Goal: Use online tool/utility: Utilize a website feature to perform a specific function

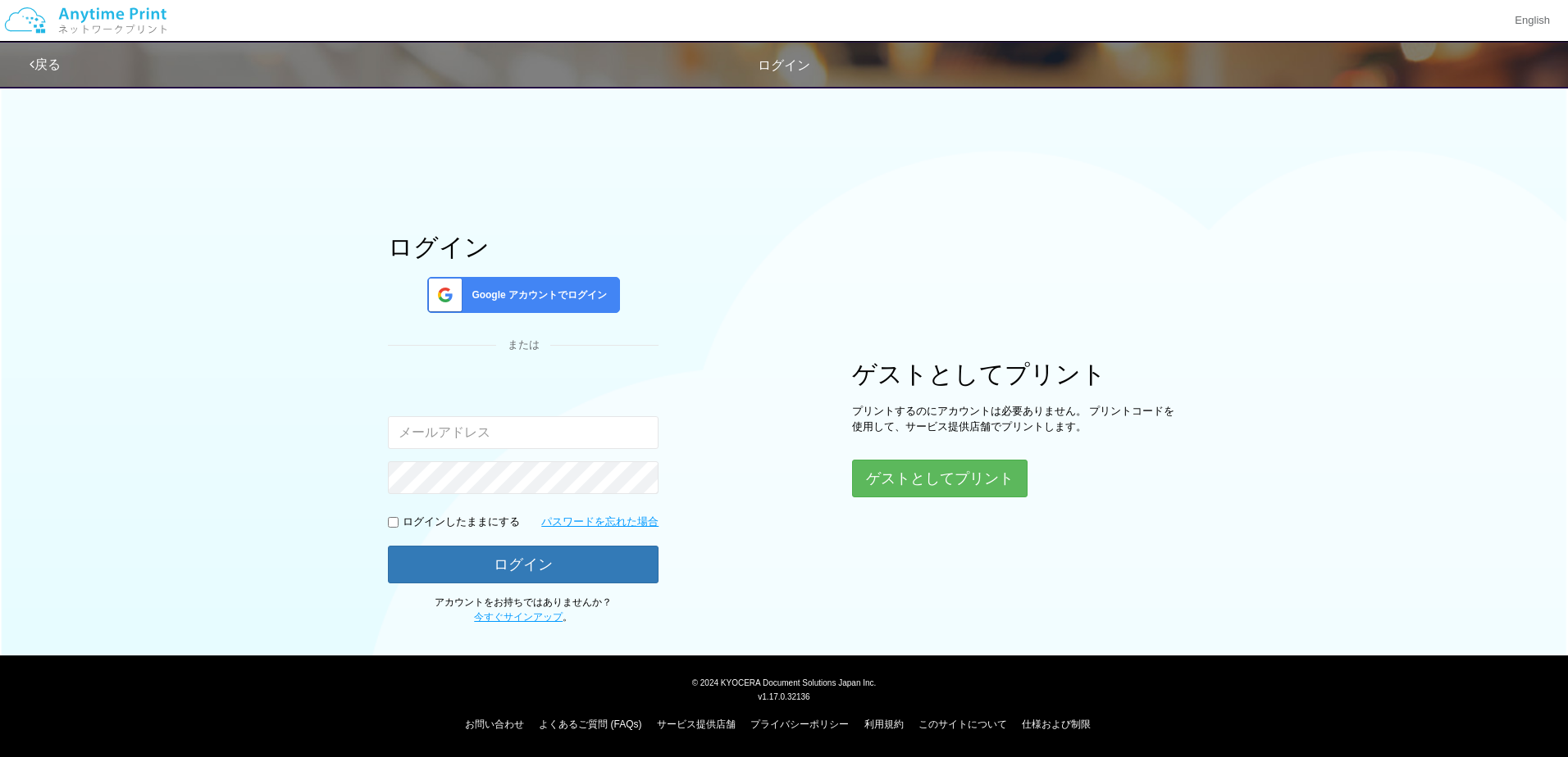
type input "[EMAIL_ADDRESS][DOMAIN_NAME]"
click at [564, 299] on span "Google アカウントでログイン" at bounding box center [535, 296] width 141 height 14
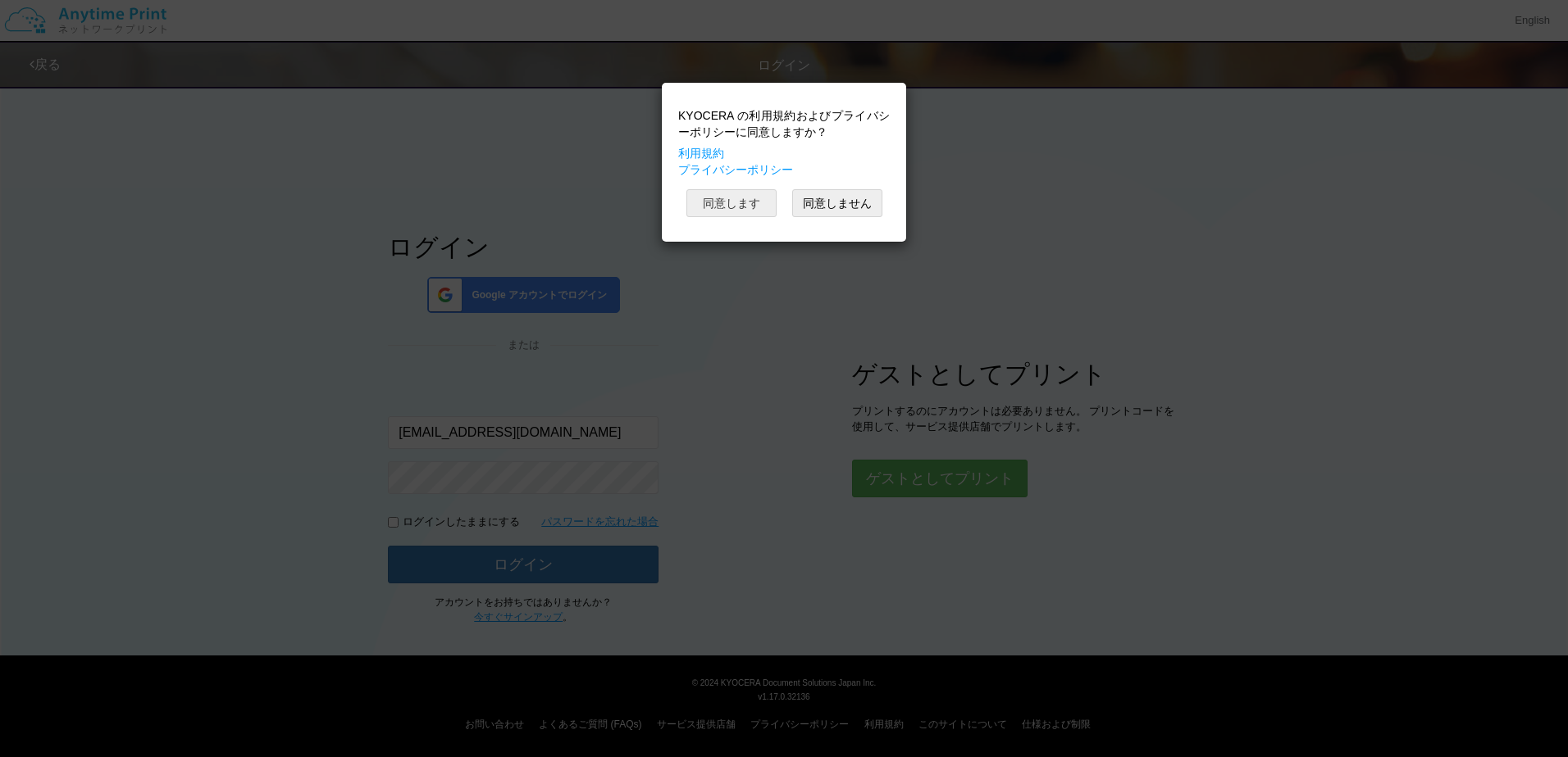
click at [760, 206] on button "同意します" at bounding box center [731, 203] width 90 height 27
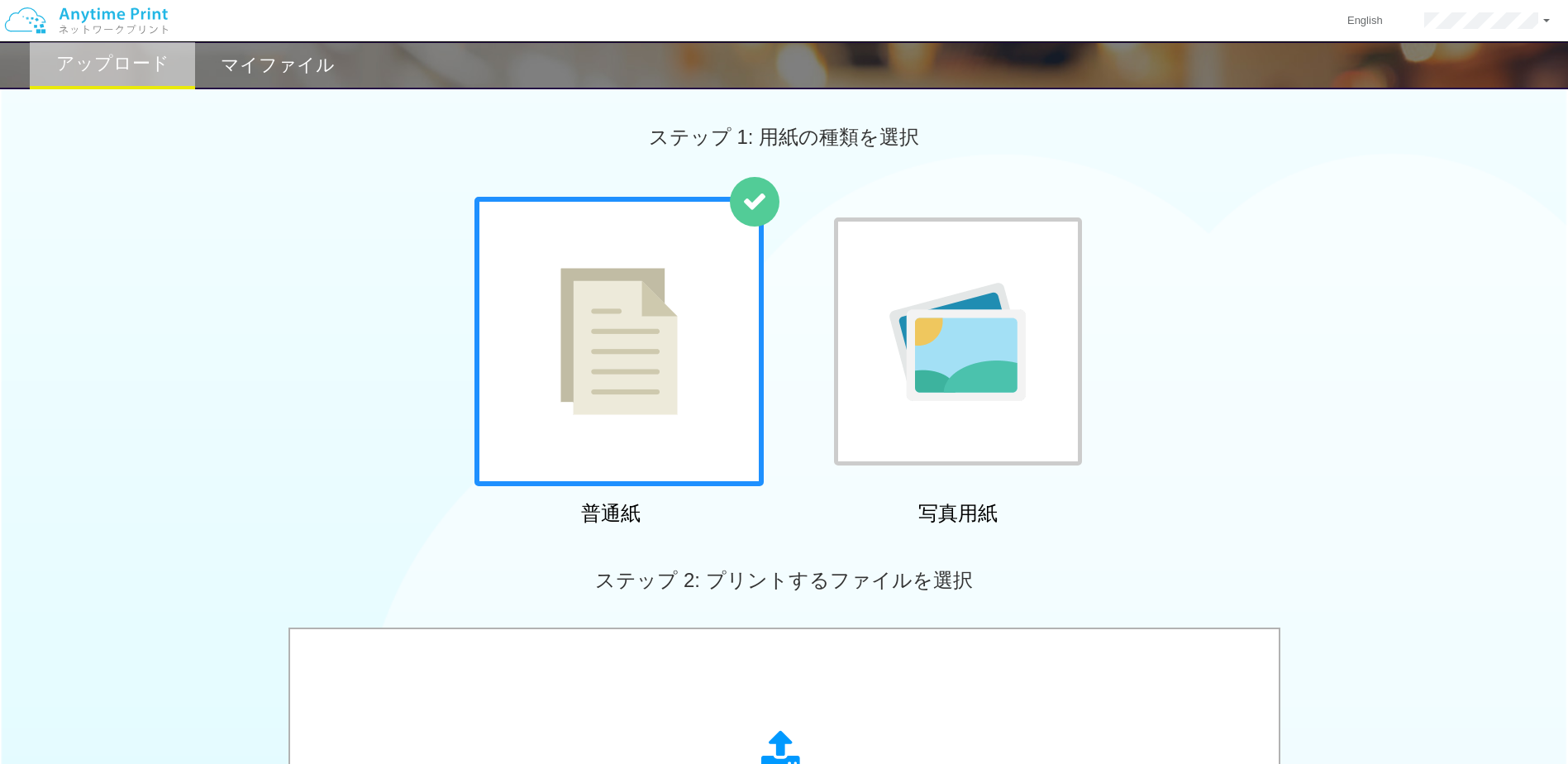
scroll to position [413, 0]
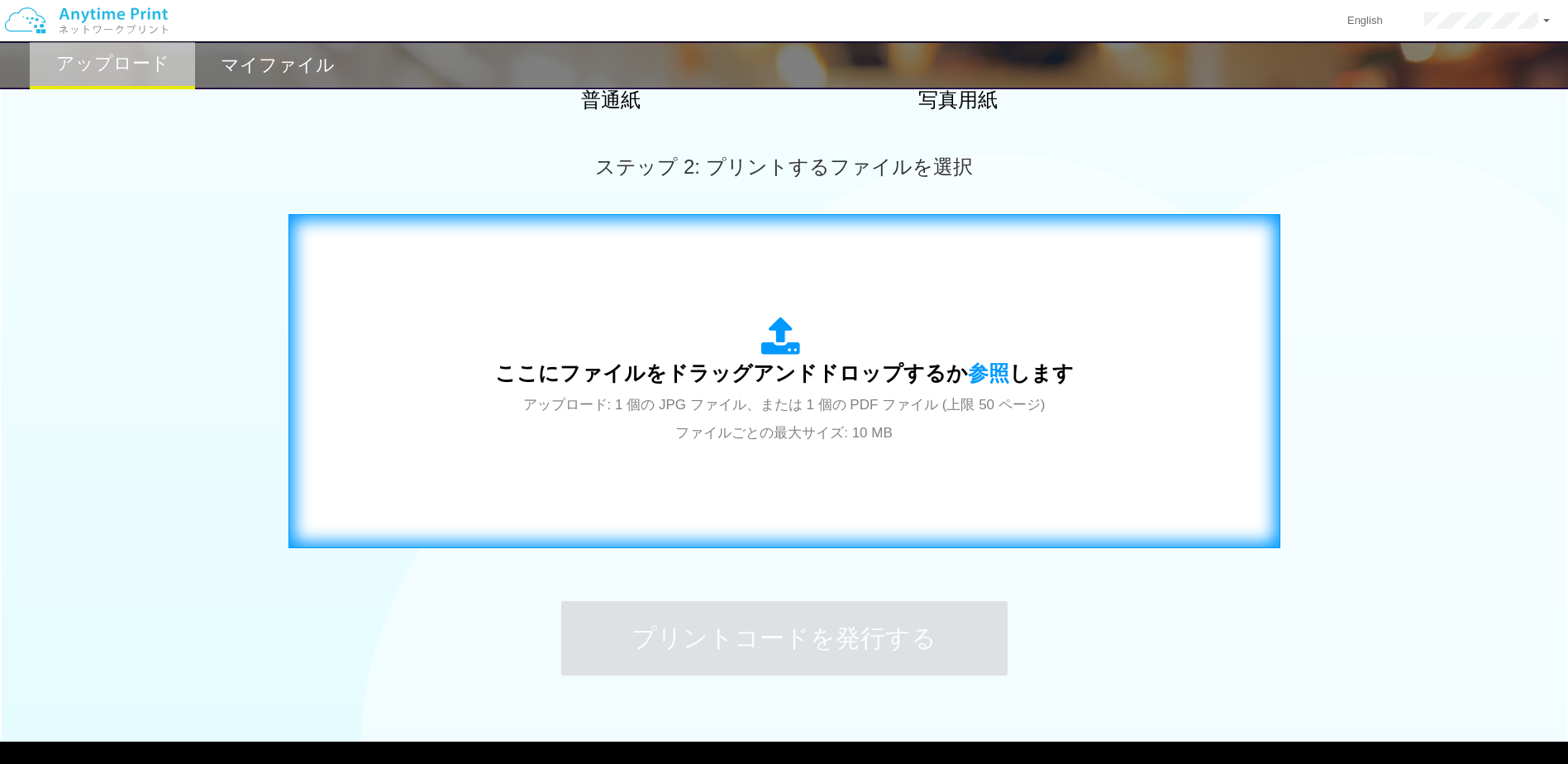
click at [767, 399] on span "アップロード: 1 個の JPG ファイル、または 1 個の PDF ファイル (上限 50 ページ) ファイルごとの最大サイズ: 10 MB" at bounding box center [784, 419] width 522 height 44
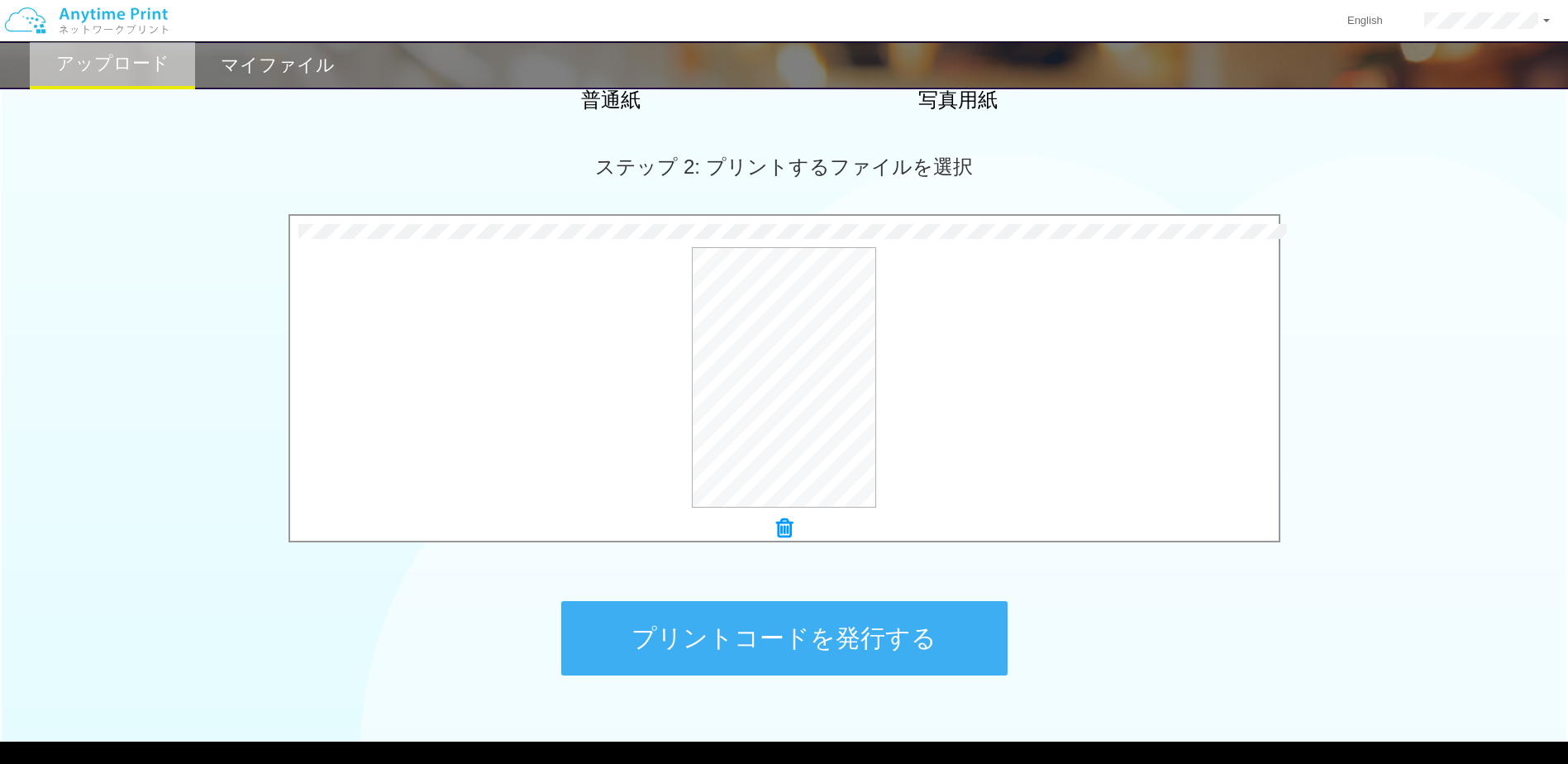
click at [843, 647] on button "プリントコードを発行する" at bounding box center [784, 638] width 447 height 74
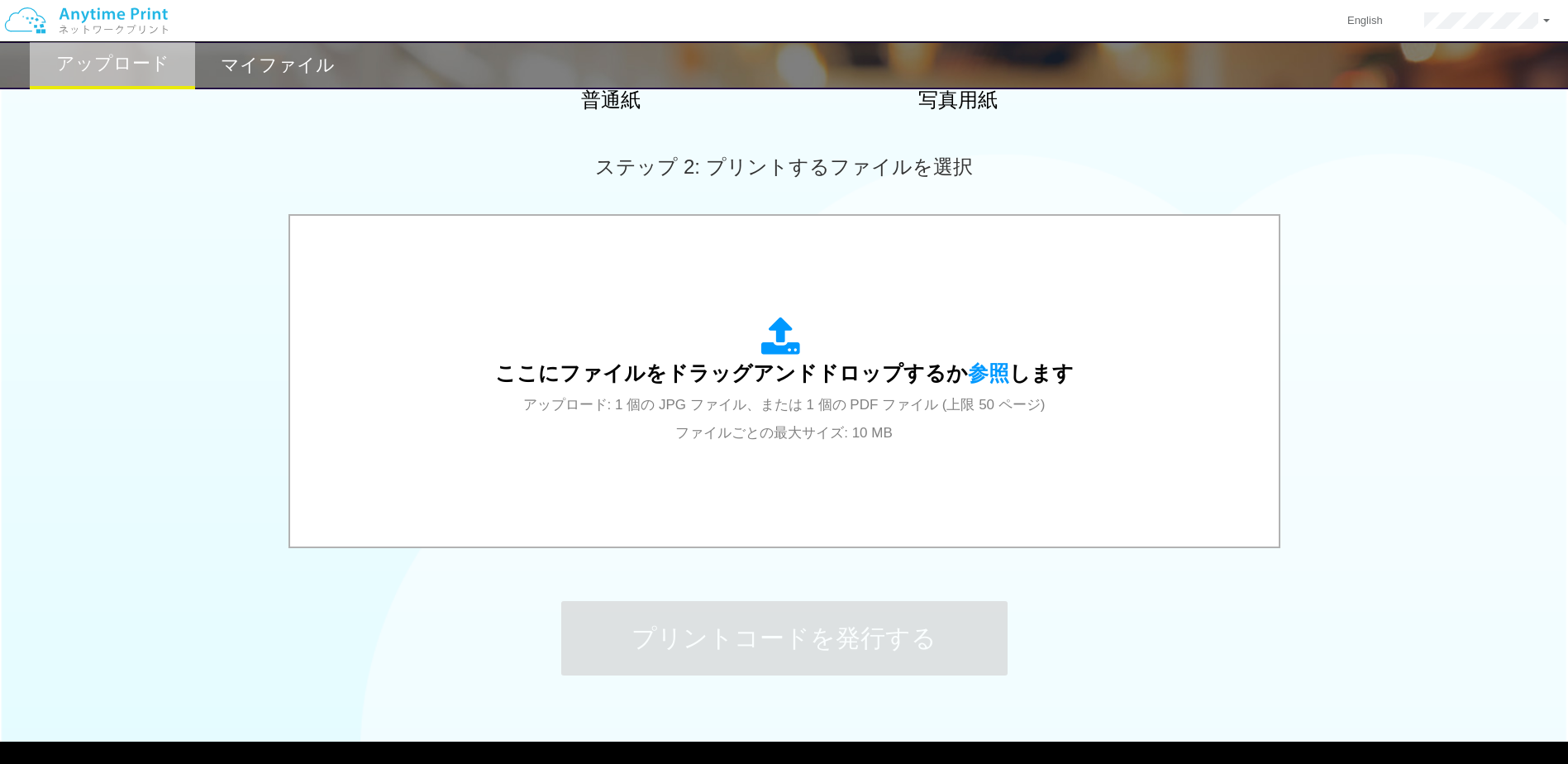
scroll to position [0, 0]
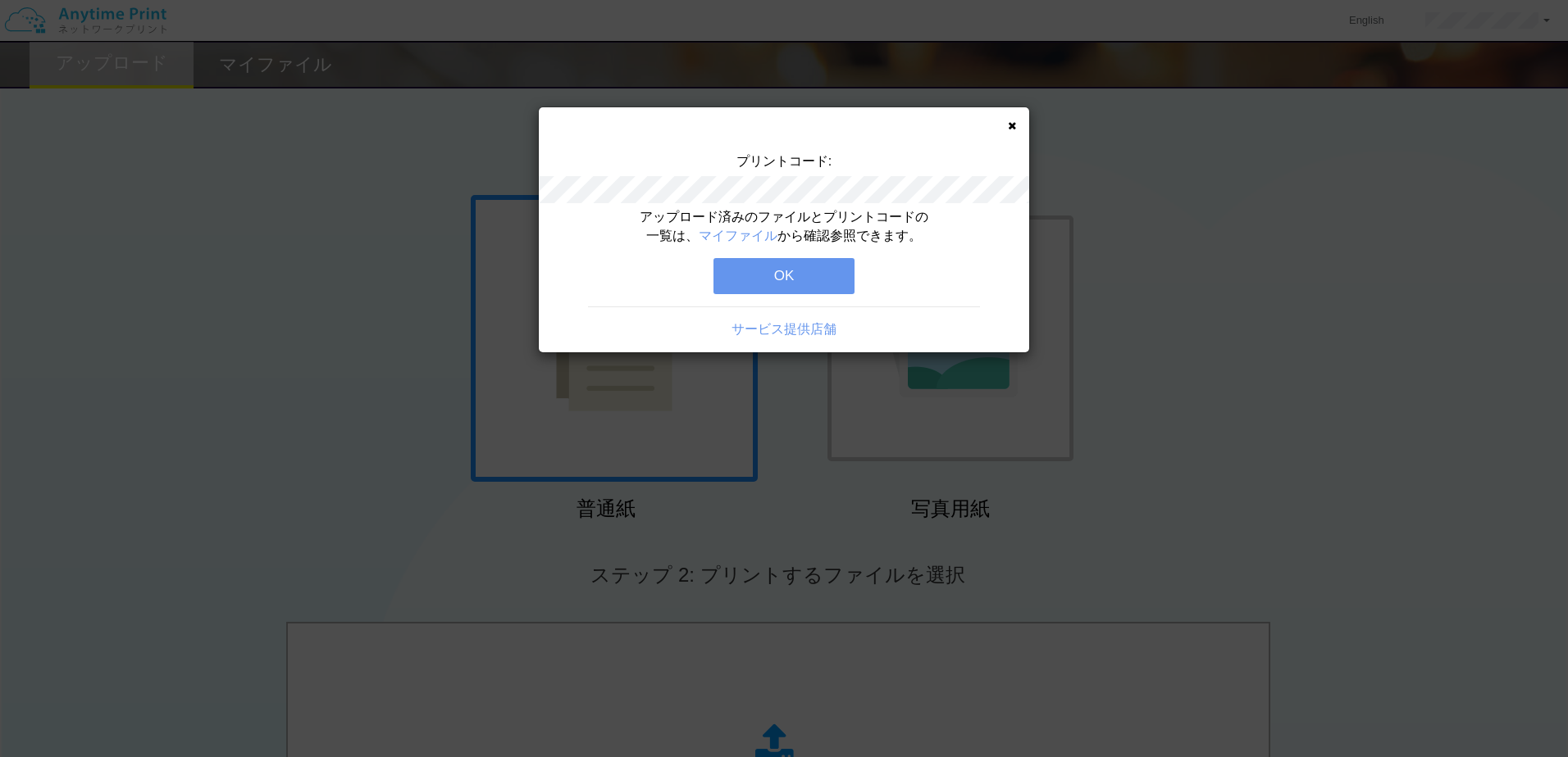
click at [815, 271] on button "OK" at bounding box center [784, 276] width 141 height 36
